Goal: Transaction & Acquisition: Purchase product/service

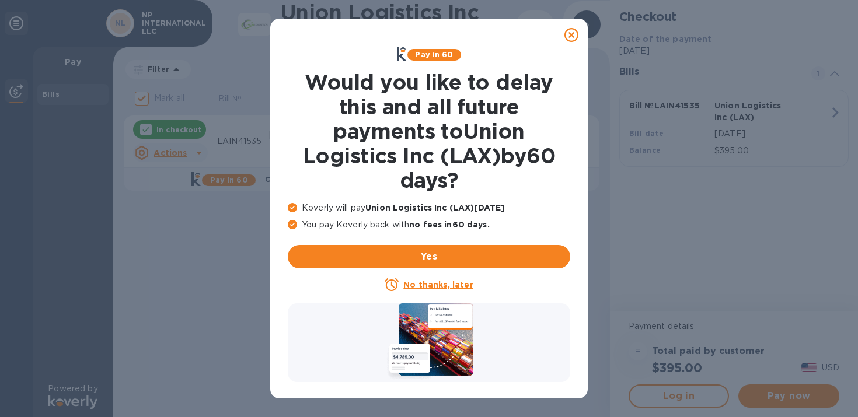
click at [570, 36] on icon at bounding box center [571, 35] width 14 height 14
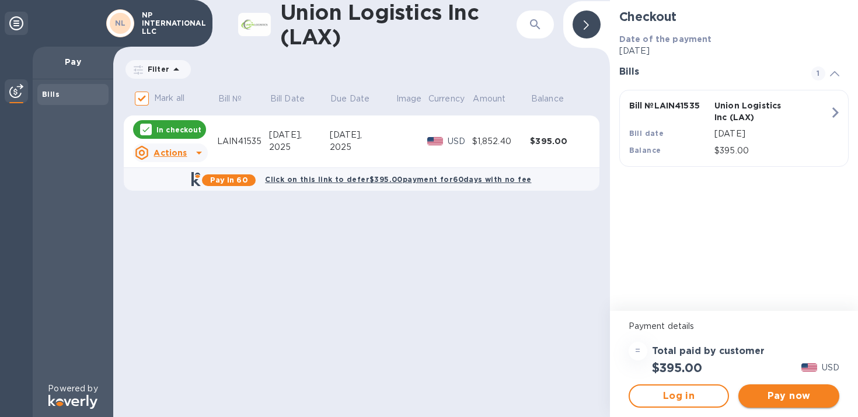
click at [766, 390] on span "Pay now" at bounding box center [789, 396] width 82 height 14
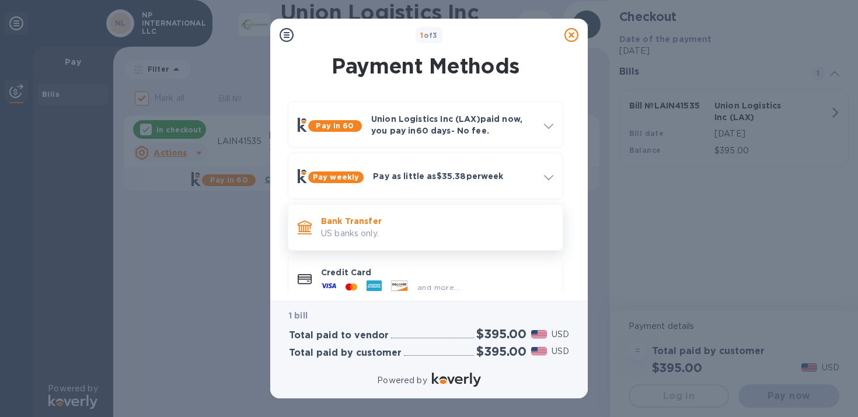
click at [459, 218] on p "Bank Transfer" at bounding box center [437, 221] width 232 height 12
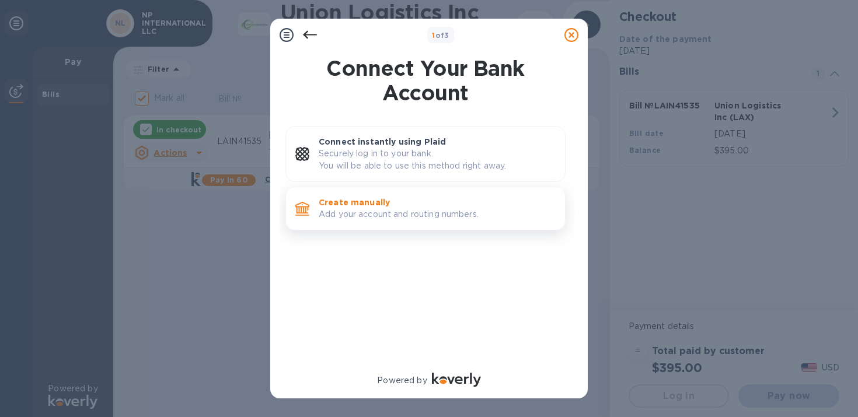
click at [453, 206] on p "Create manually" at bounding box center [437, 203] width 237 height 12
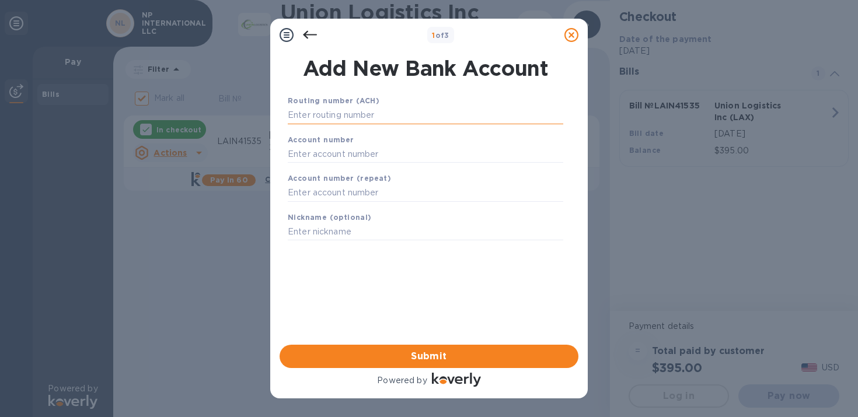
click at [376, 111] on input "text" at bounding box center [425, 116] width 275 height 18
click at [391, 115] on input "text" at bounding box center [425, 116] width 275 height 18
paste input "122203950"
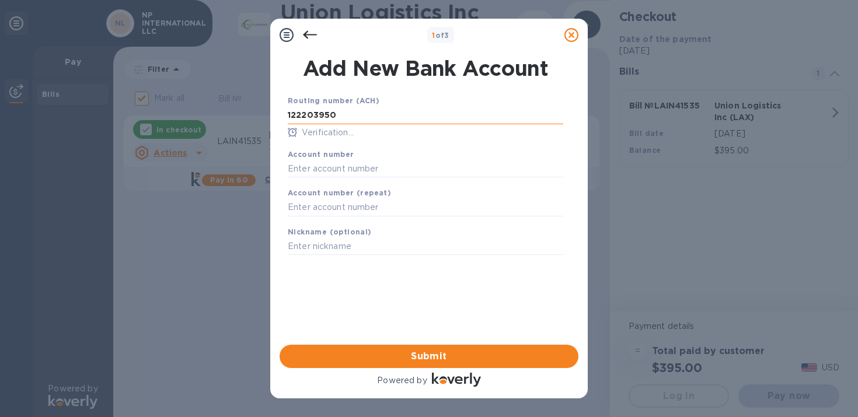
type input "122203950"
click at [319, 169] on input "text" at bounding box center [425, 169] width 275 height 18
paste input "42029368"
type input "42029368"
click at [319, 202] on input "text" at bounding box center [425, 208] width 275 height 18
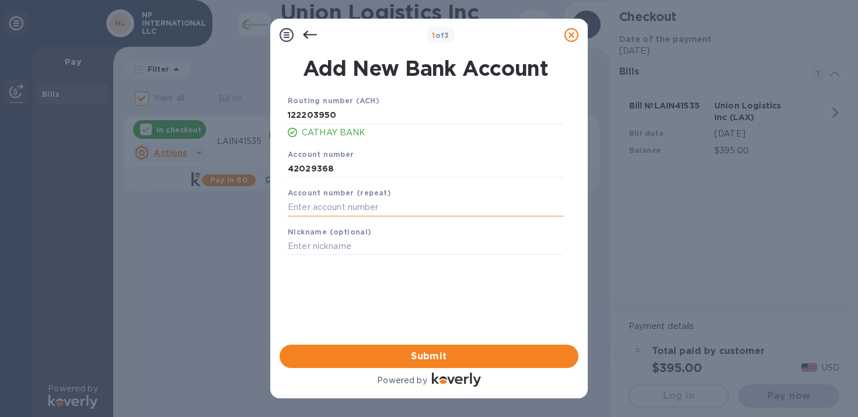
paste input "42029368"
type input "42029368"
click at [319, 244] on input "text" at bounding box center [425, 247] width 275 height 18
click at [355, 347] on button "Submit" at bounding box center [429, 356] width 299 height 23
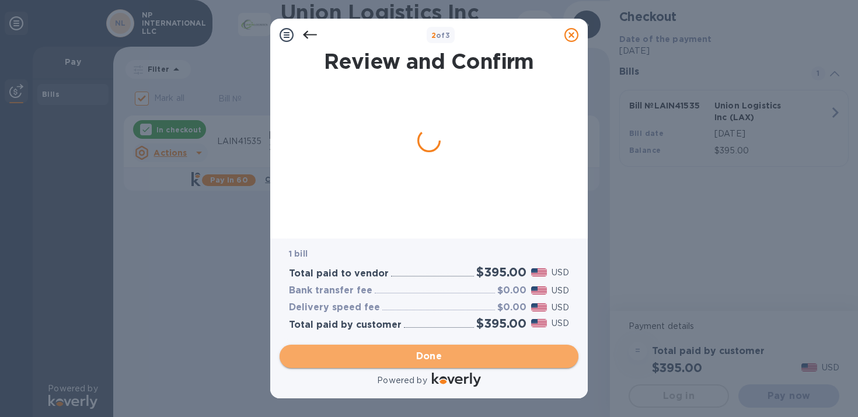
click at [425, 355] on span "Done" at bounding box center [429, 357] width 26 height 14
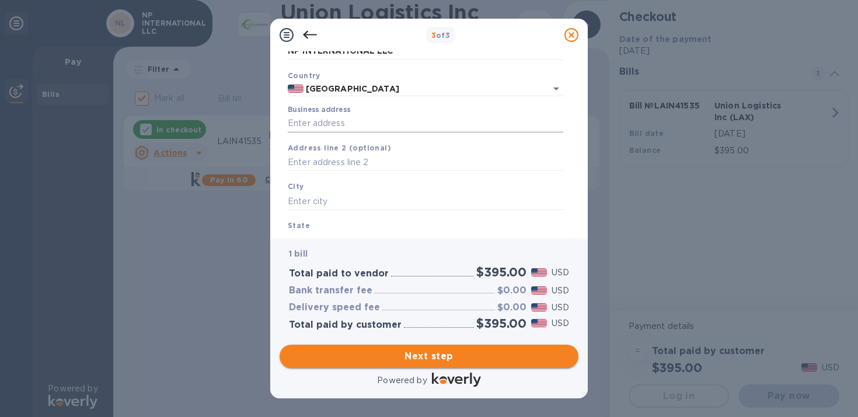
scroll to position [71, 0]
click at [412, 123] on input "Business address" at bounding box center [425, 120] width 275 height 18
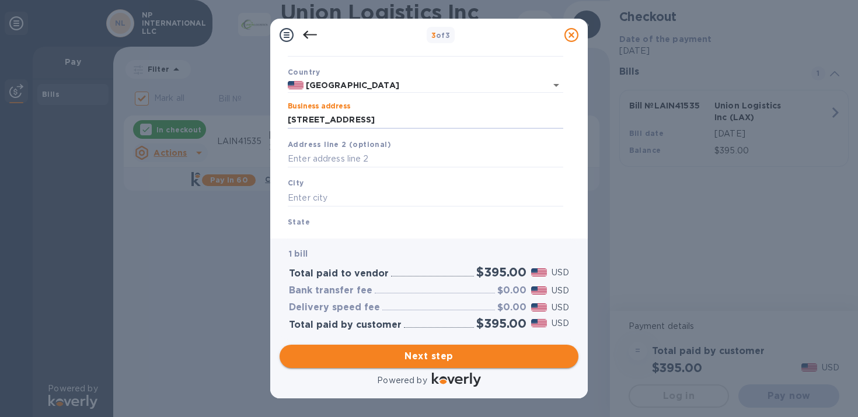
type input "[STREET_ADDRESS]"
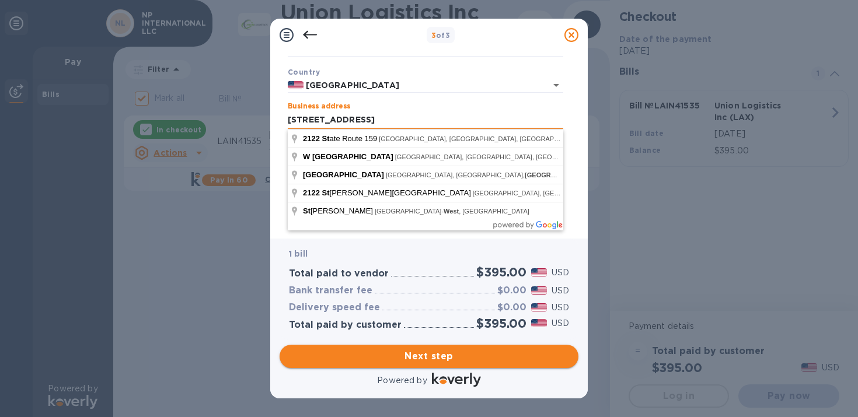
click at [376, 123] on input "[STREET_ADDRESS]" at bounding box center [425, 120] width 275 height 18
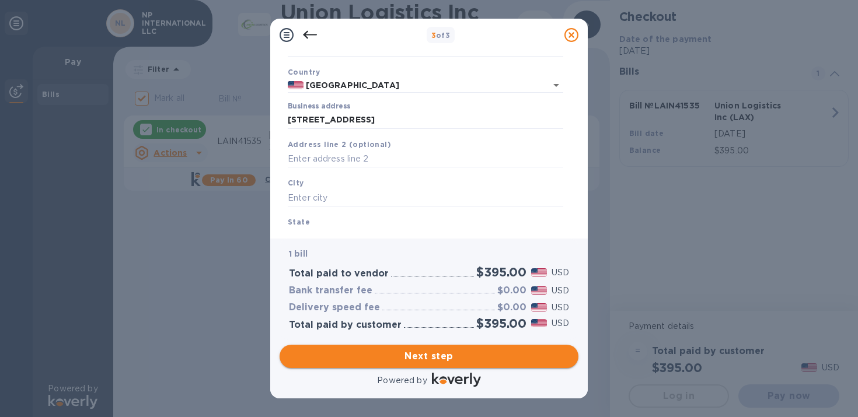
click at [396, 97] on div "Country [GEOGRAPHIC_DATA]" at bounding box center [425, 79] width 285 height 37
click at [340, 190] on input "text" at bounding box center [425, 198] width 275 height 18
type input "montebello"
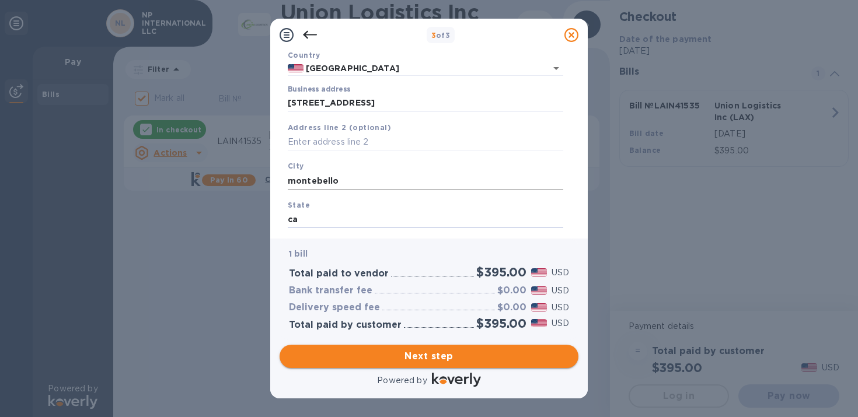
type input "ca"
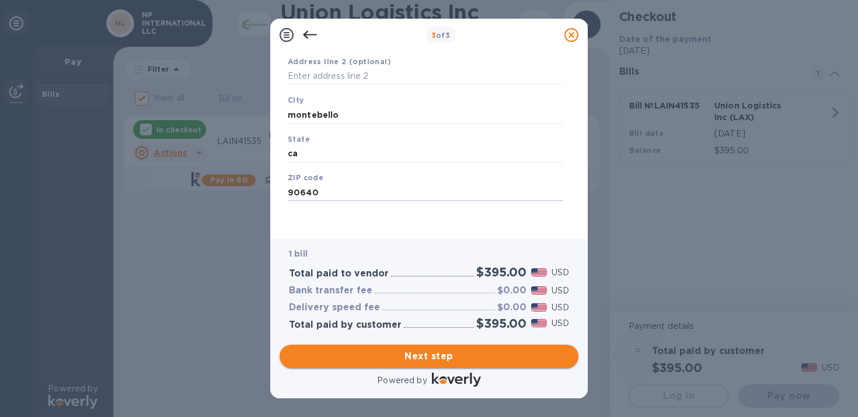
type input "90640"
click at [320, 230] on div "Business Information Legal business name Please provide the legal name that app…" at bounding box center [428, 144] width 317 height 187
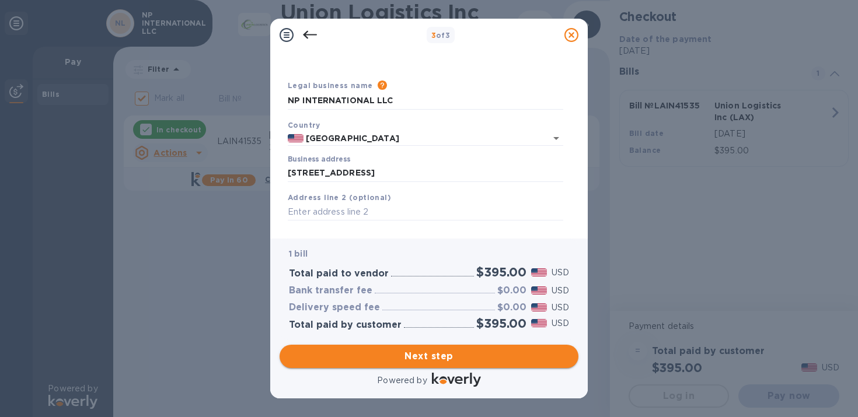
scroll to position [17, 0]
click at [382, 357] on span "Next step" at bounding box center [429, 357] width 280 height 14
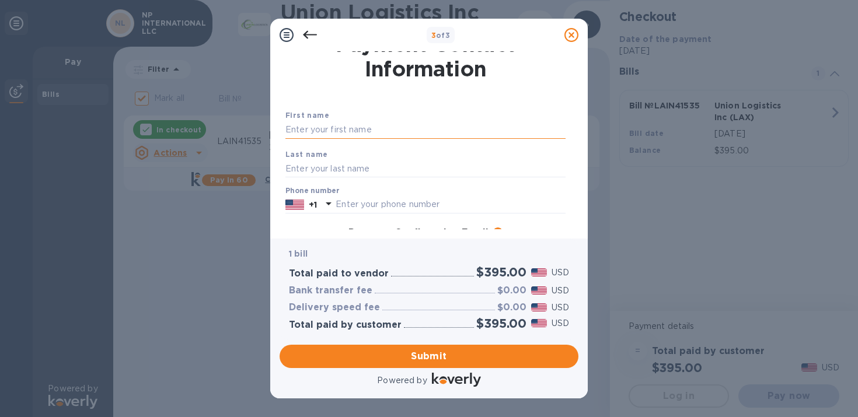
click at [393, 134] on input "text" at bounding box center [425, 130] width 280 height 18
type input "[PERSON_NAME]"
type input "ho"
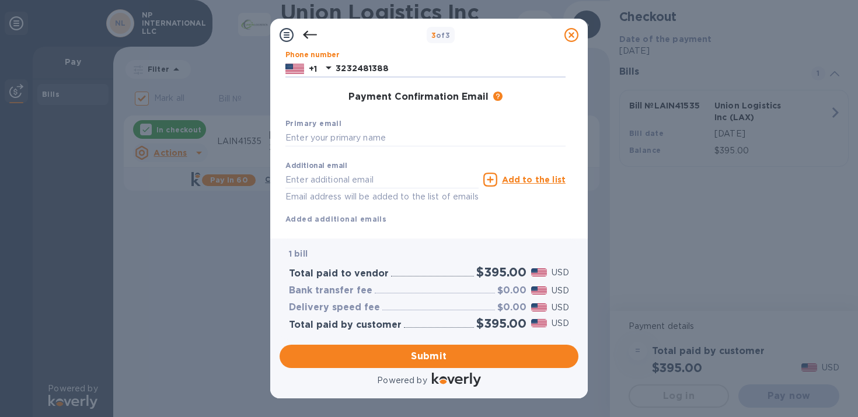
scroll to position [177, 0]
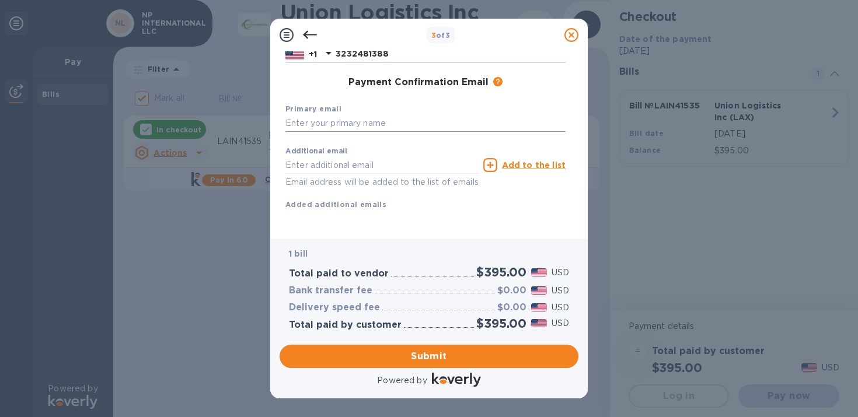
type input "3232481388"
click at [395, 115] on input "text" at bounding box center [425, 124] width 280 height 18
type input "a"
type input "[EMAIL_ADDRESS][DOMAIN_NAME]"
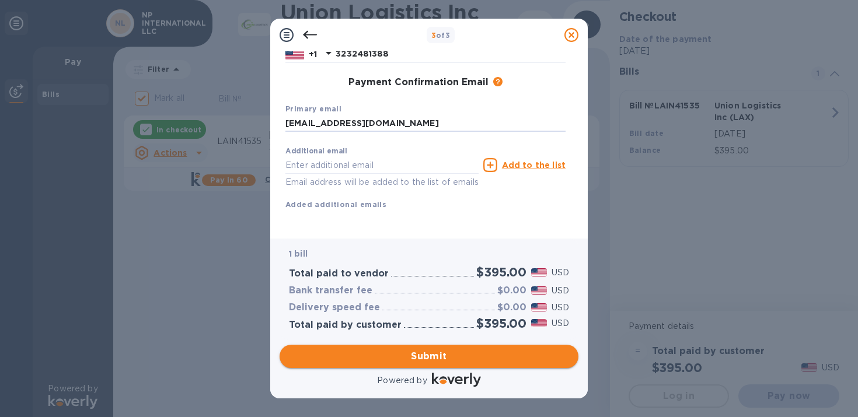
click at [369, 358] on span "Submit" at bounding box center [429, 357] width 280 height 14
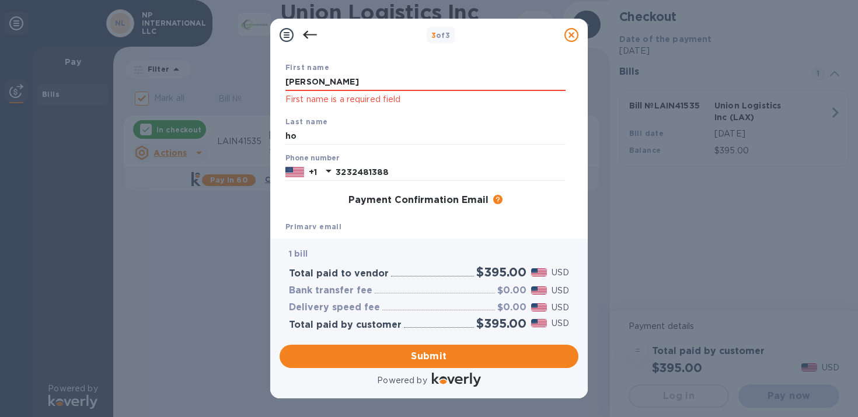
scroll to position [0, 0]
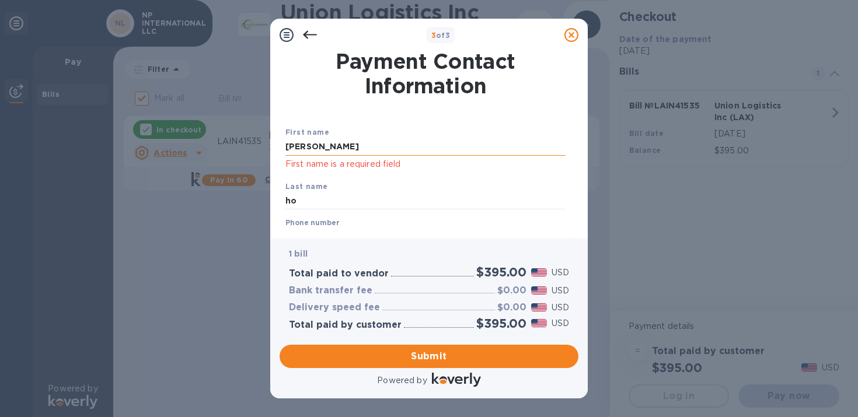
click at [375, 149] on input "[PERSON_NAME]" at bounding box center [425, 147] width 280 height 18
type input "[PERSON_NAME]"
click at [350, 201] on input "ho" at bounding box center [425, 202] width 280 height 18
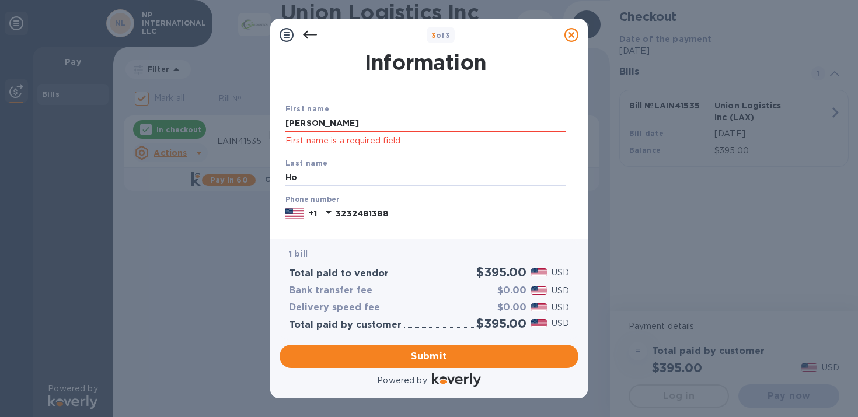
scroll to position [27, 0]
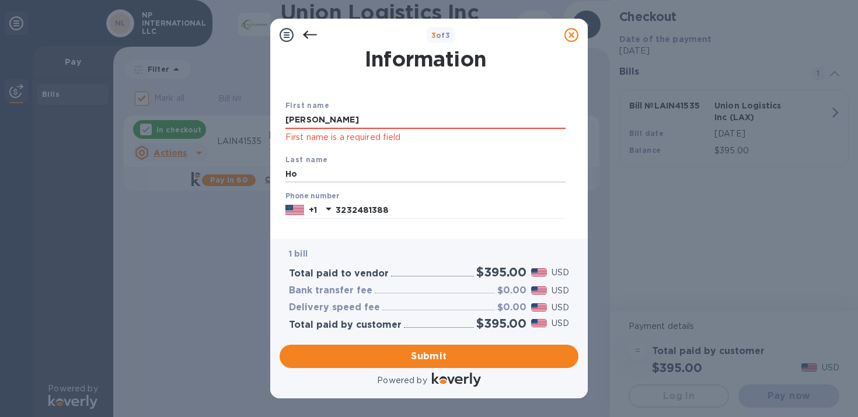
type input "Ho"
click at [385, 101] on div "First name [PERSON_NAME] First name is a required field" at bounding box center [425, 122] width 289 height 54
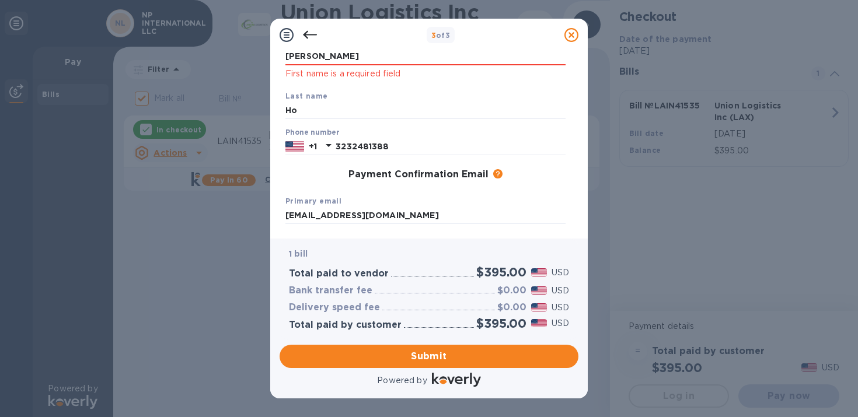
scroll to position [95, 0]
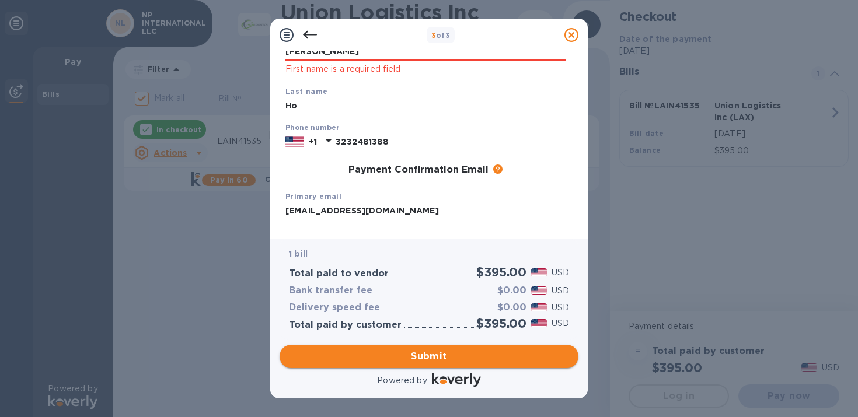
click at [358, 357] on span "Submit" at bounding box center [429, 357] width 280 height 14
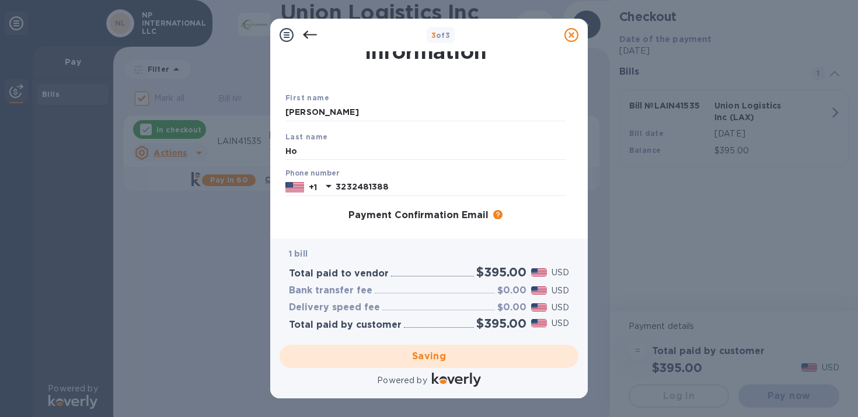
scroll to position [0, 0]
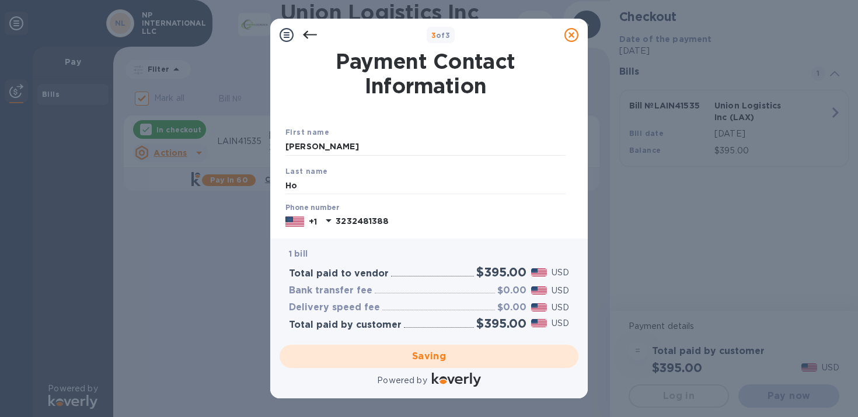
checkbox input "false"
